Goal: Information Seeking & Learning: Learn about a topic

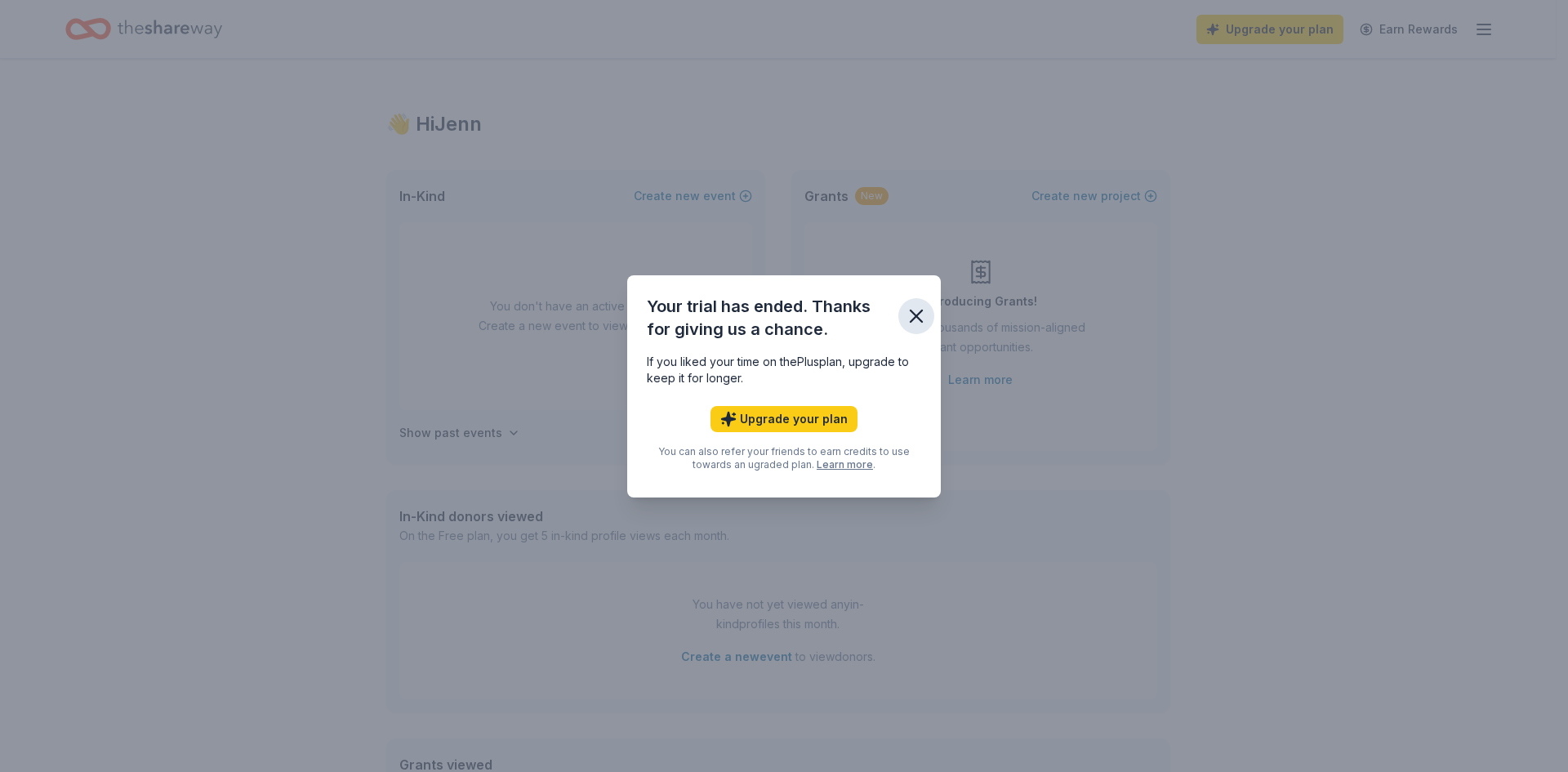
click at [914, 317] on icon "button" at bounding box center [915, 315] width 11 height 11
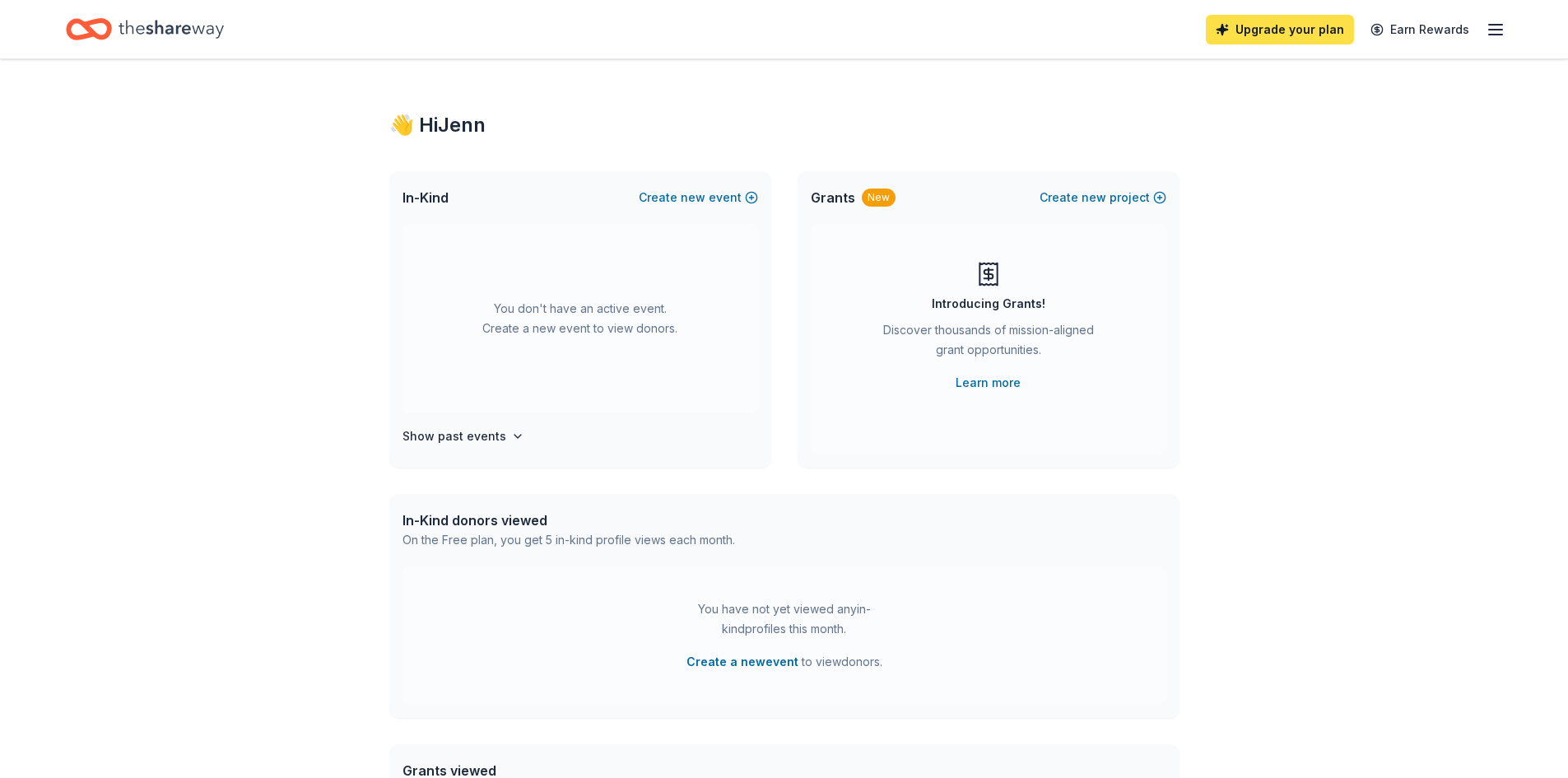
click at [1287, 28] on link "Upgrade your plan" at bounding box center [1279, 29] width 148 height 30
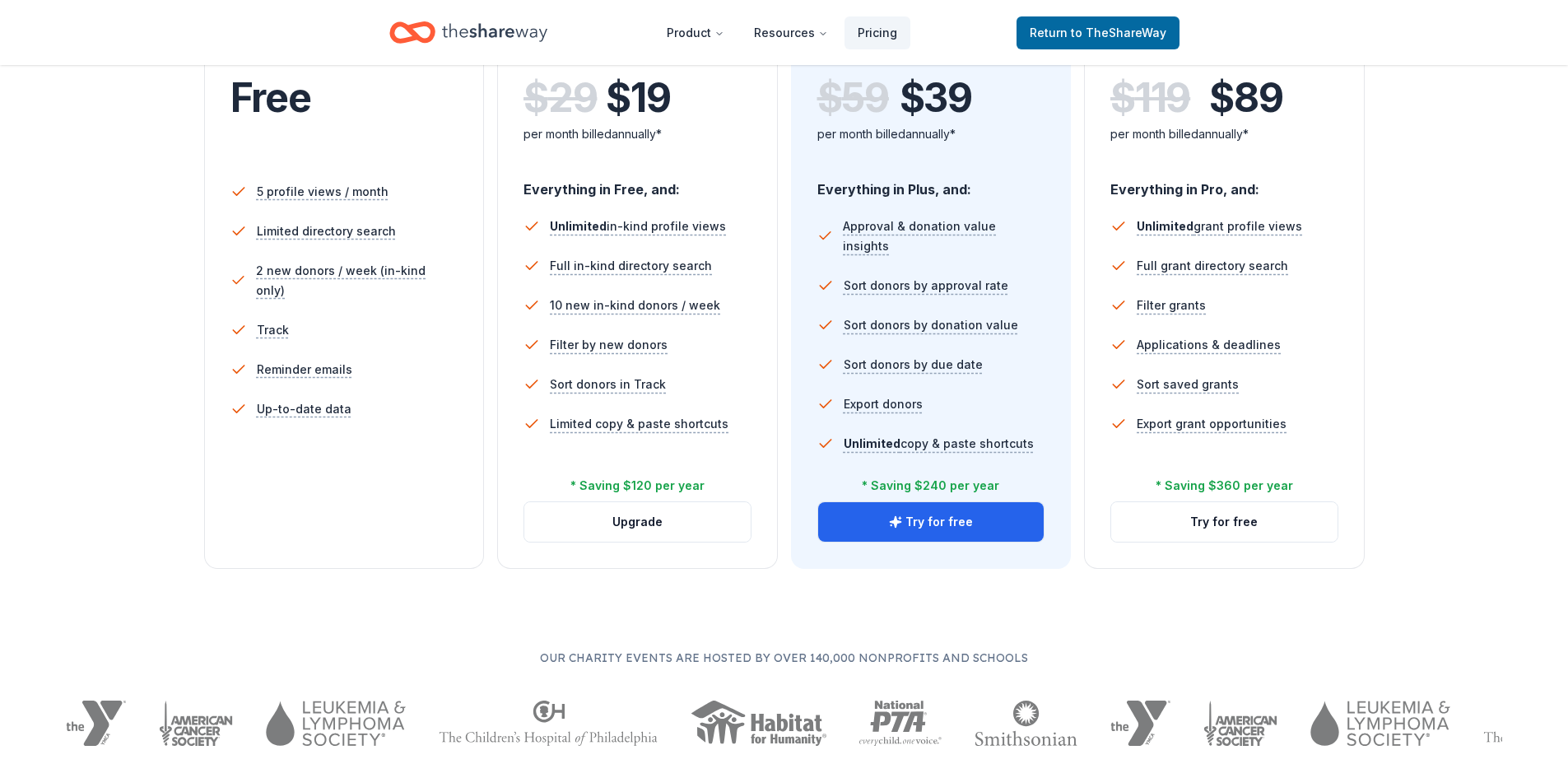
scroll to position [412, 0]
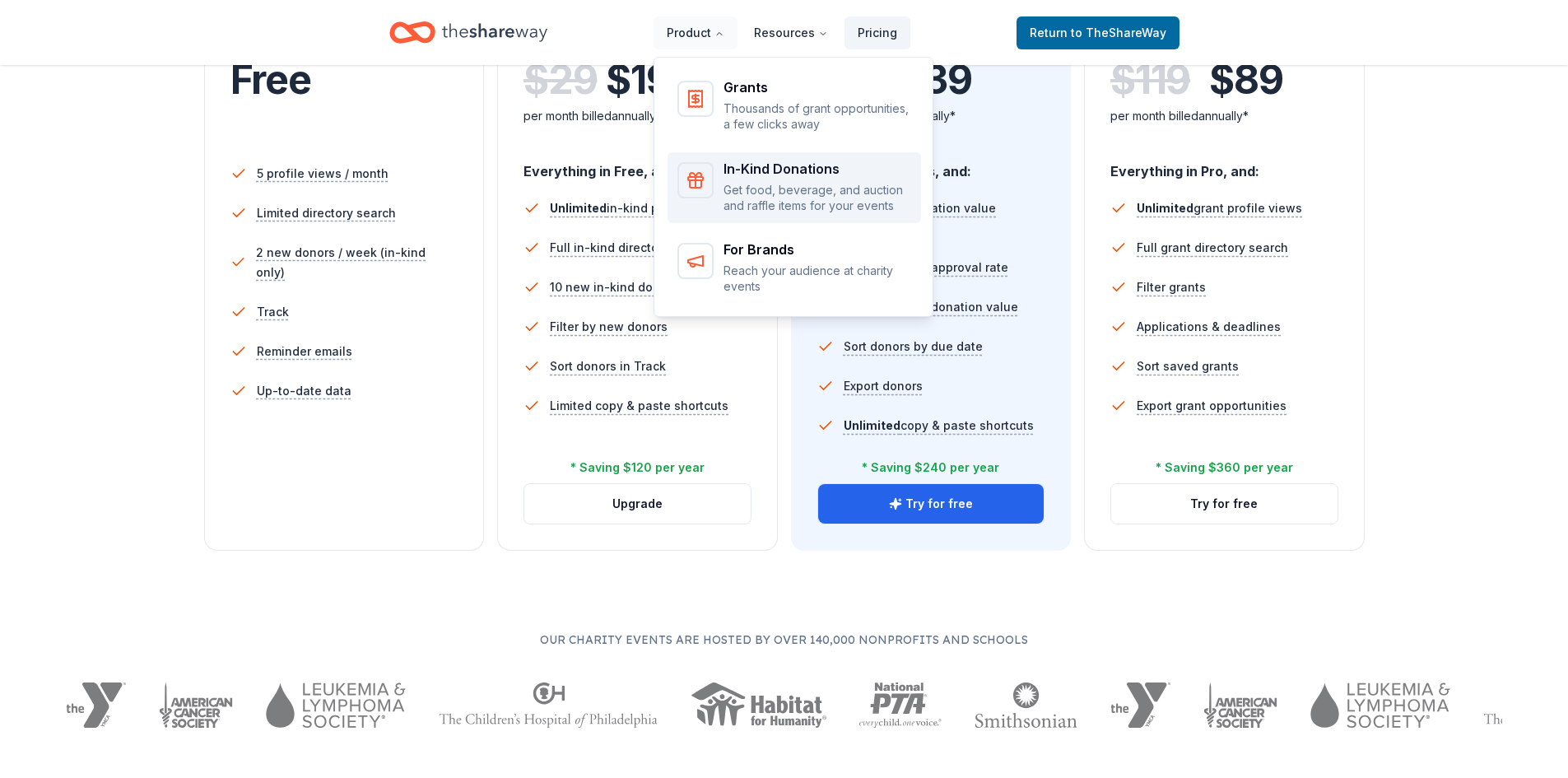
click at [798, 177] on div "In-Kind Donations Get food, beverage, and auction and raffle items for your eve…" at bounding box center [817, 188] width 188 height 52
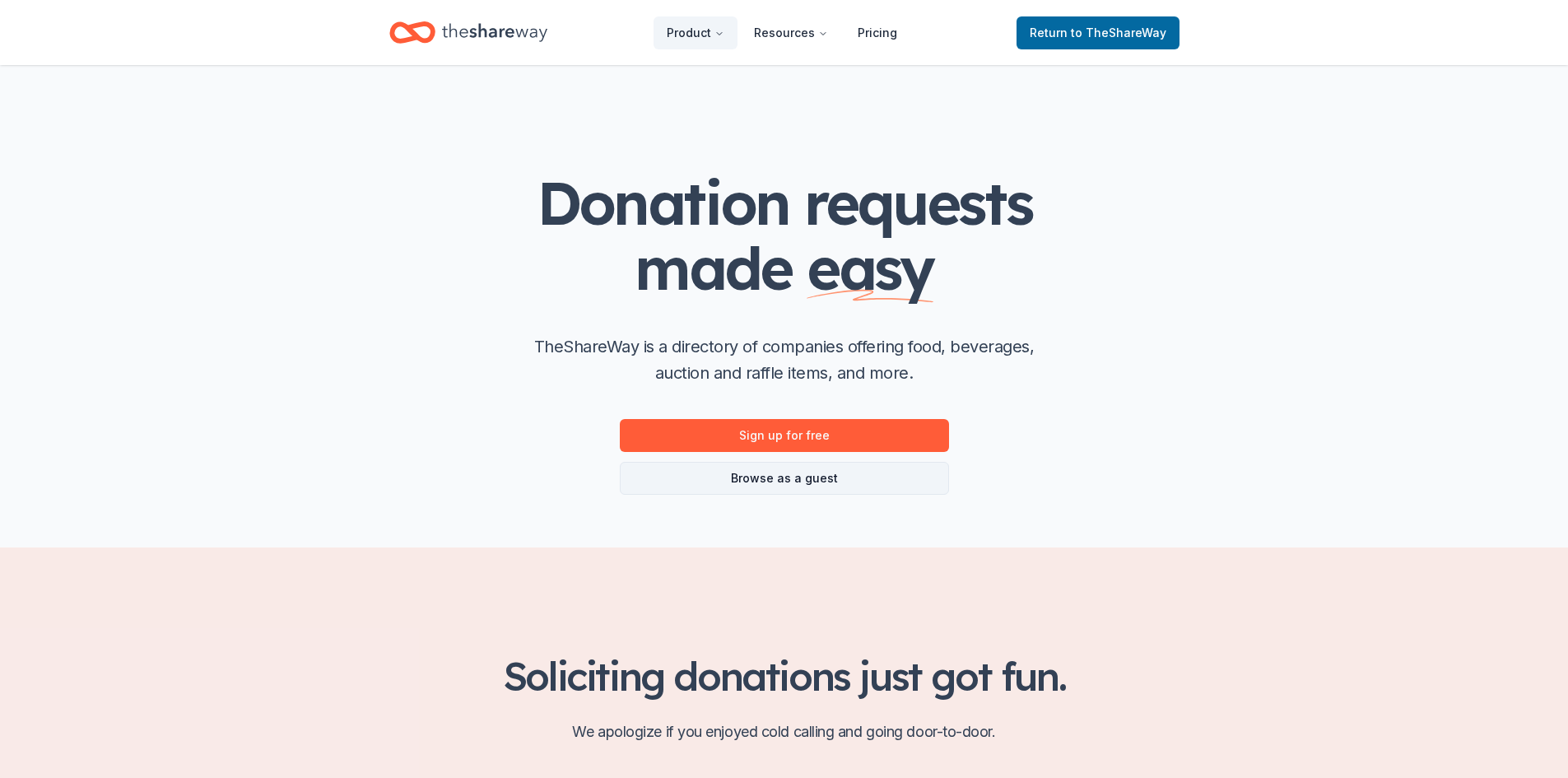
click at [798, 478] on link "Browse as a guest" at bounding box center [784, 478] width 329 height 33
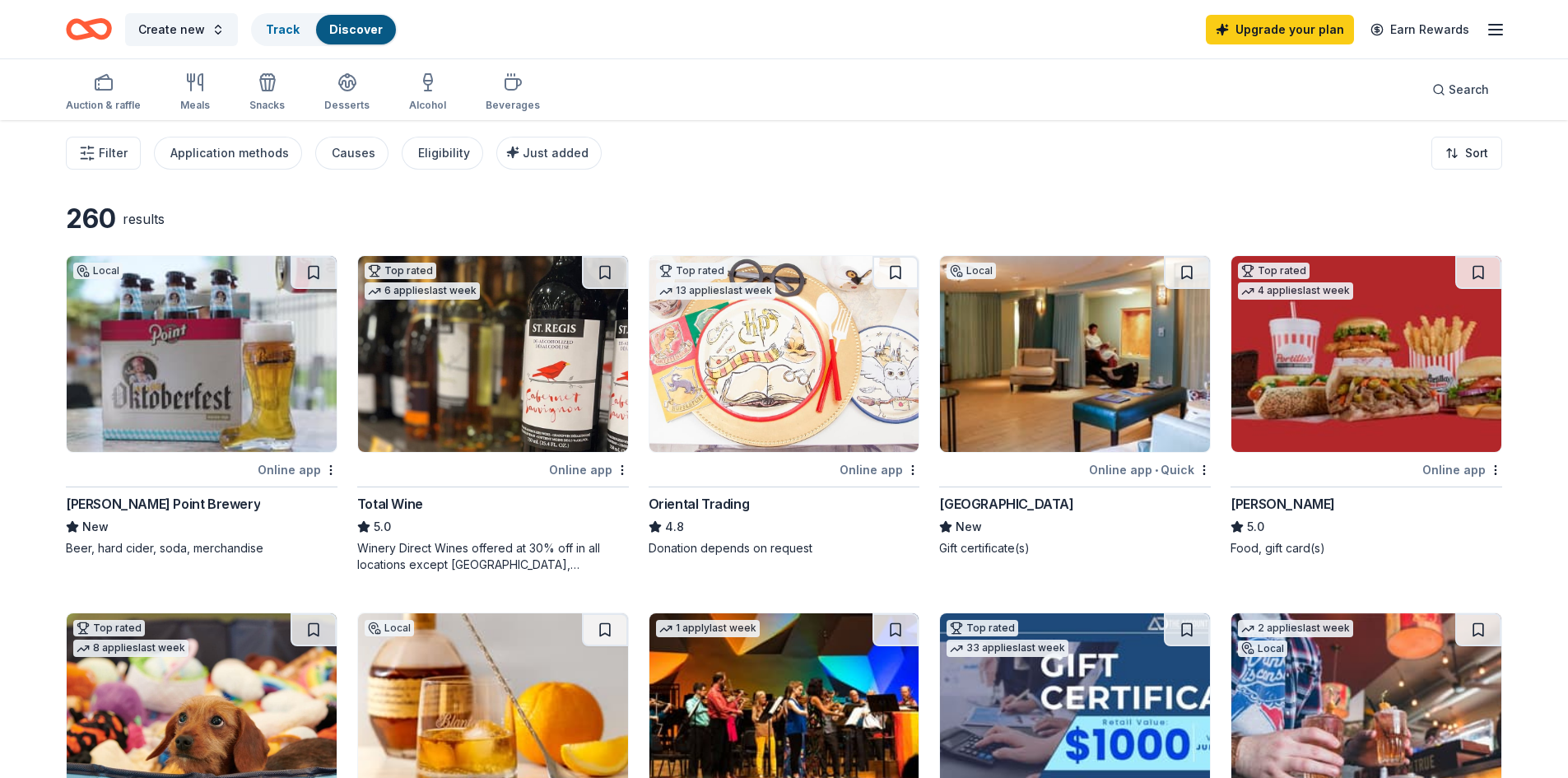
click at [266, 407] on img at bounding box center [202, 354] width 270 height 196
click at [1076, 384] on img at bounding box center [1074, 354] width 270 height 196
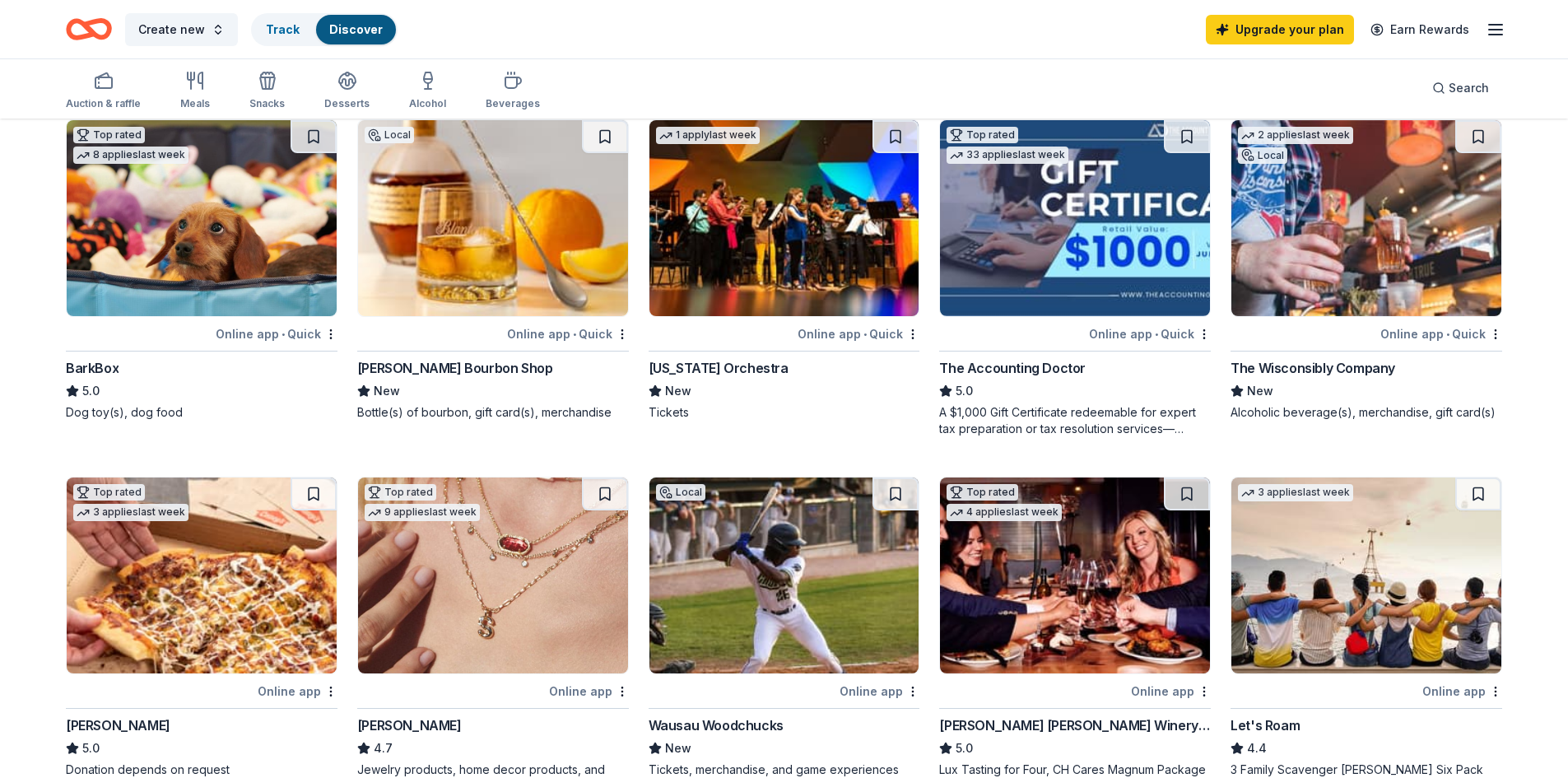
scroll to position [329, 0]
